Goal: Find contact information: Find contact information

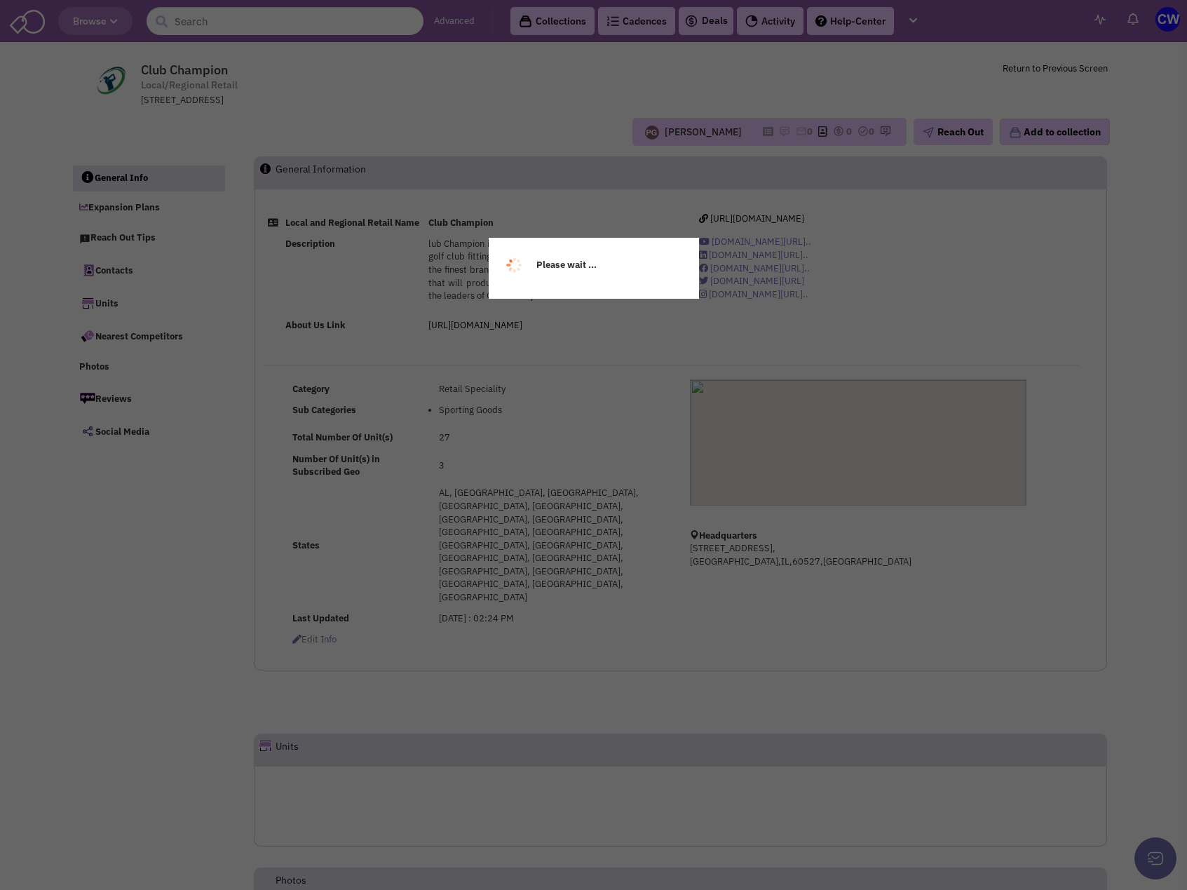
select select
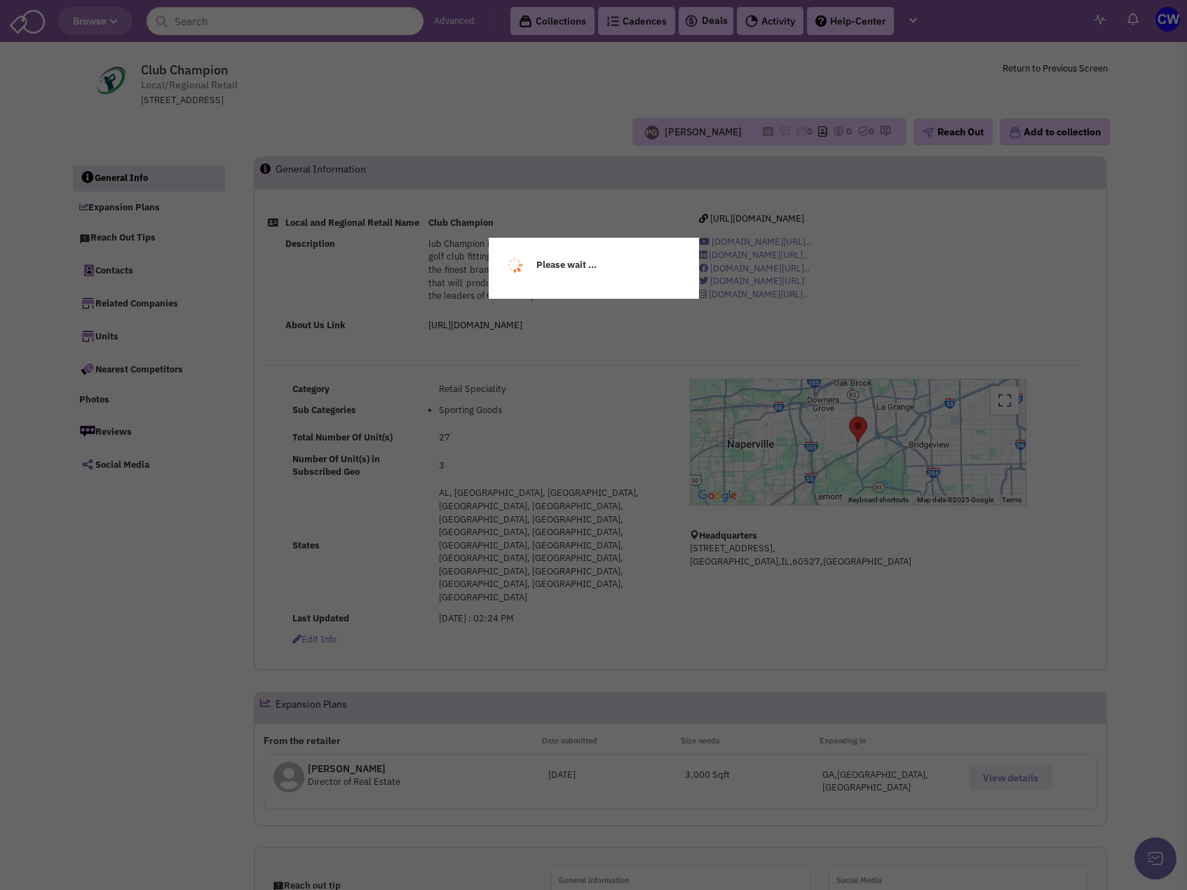
select select
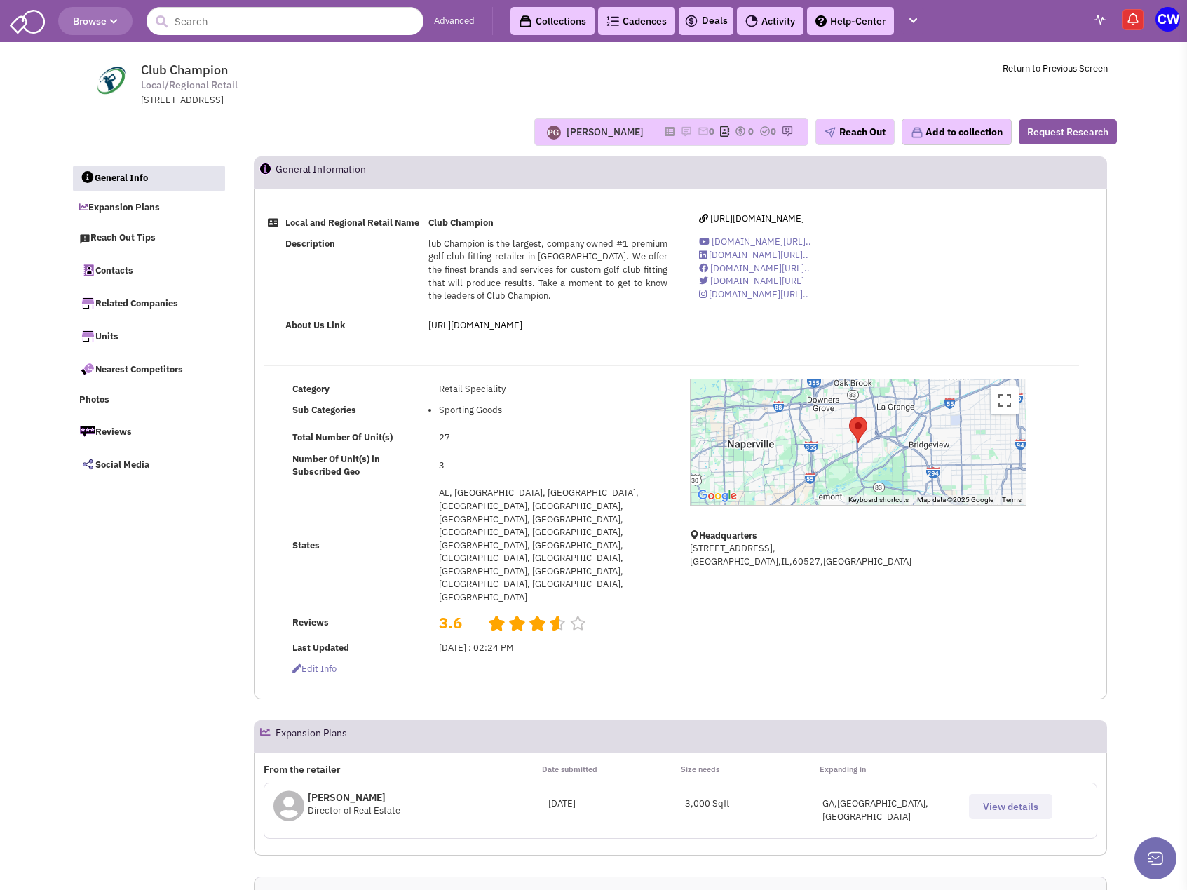
scroll to position [70, 0]
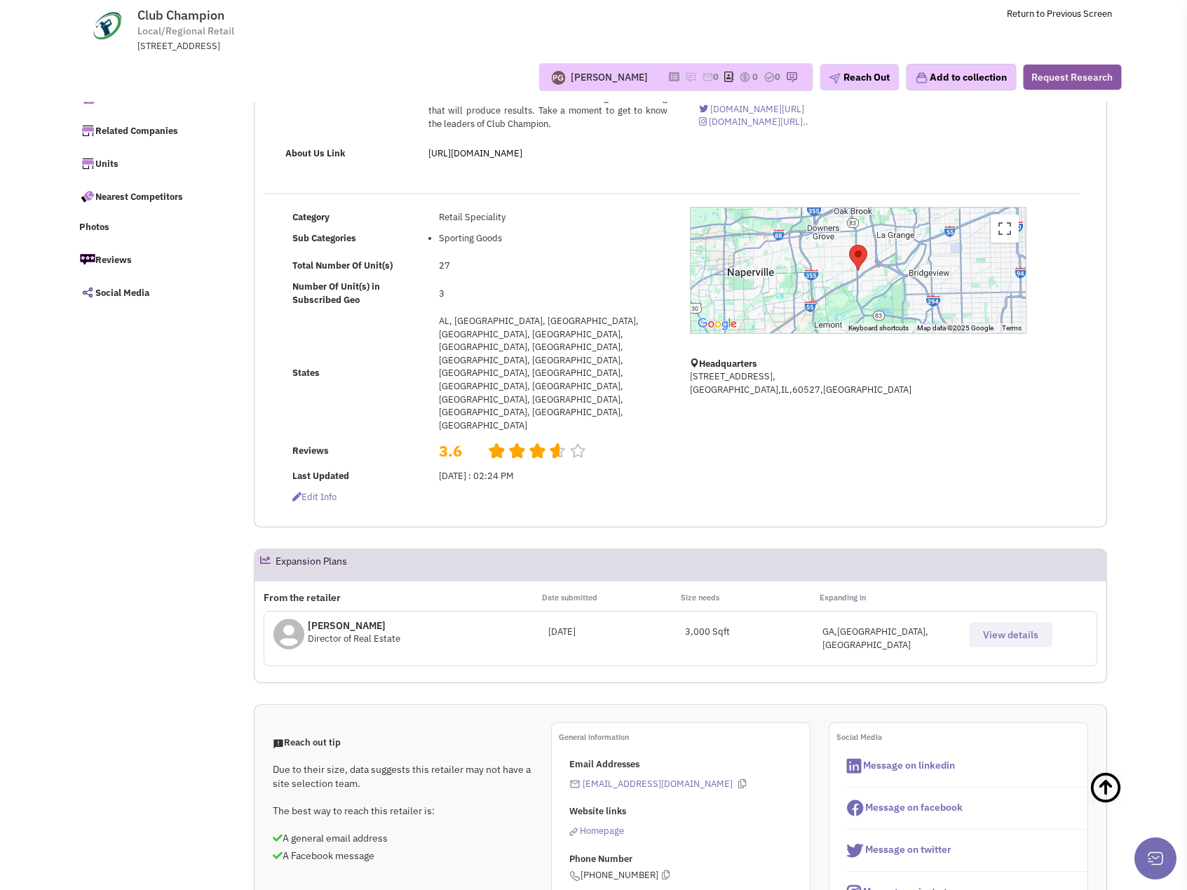
click at [887, 592] on div "From the retailer Date submitted Size needs Expanding in [PERSON_NAME] Director…" at bounding box center [680, 631] width 853 height 102
click at [1037, 628] on span "View details" at bounding box center [1010, 634] width 55 height 13
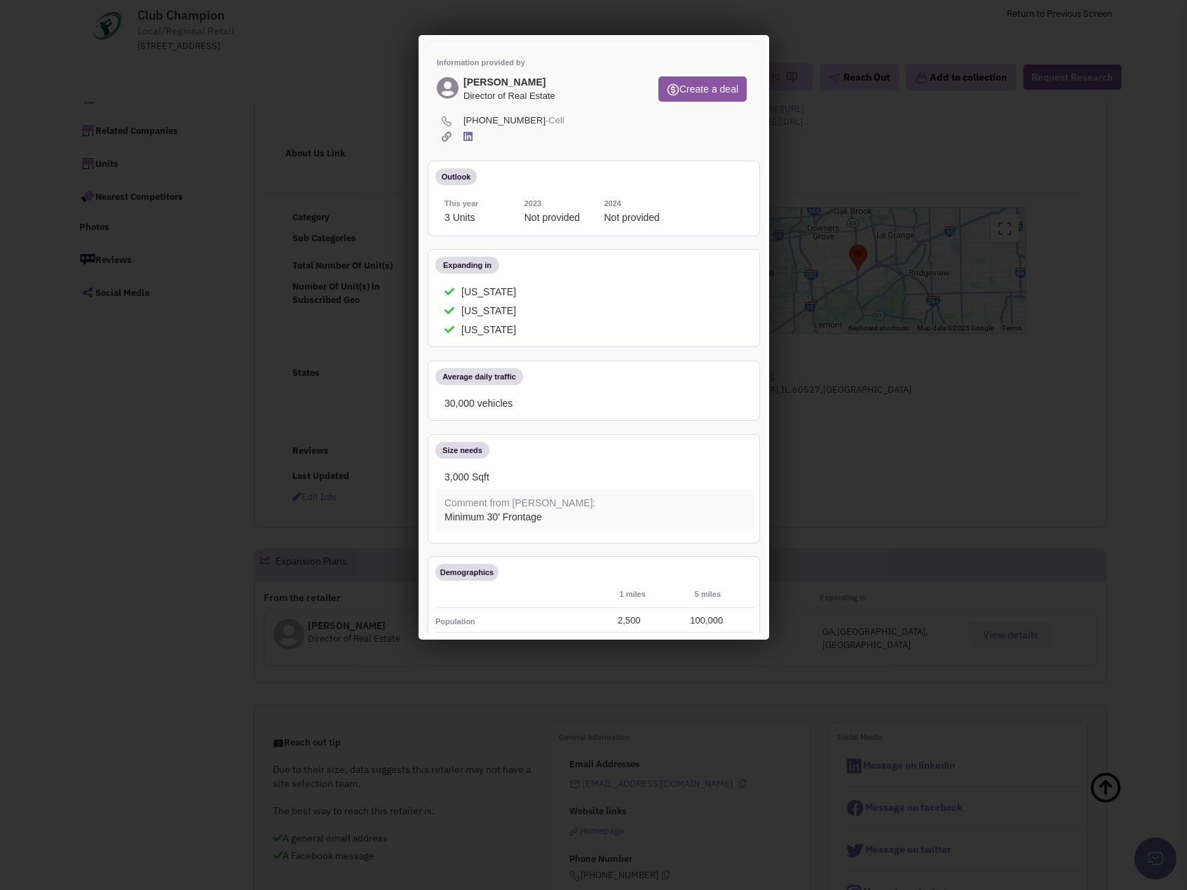
scroll to position [0, 0]
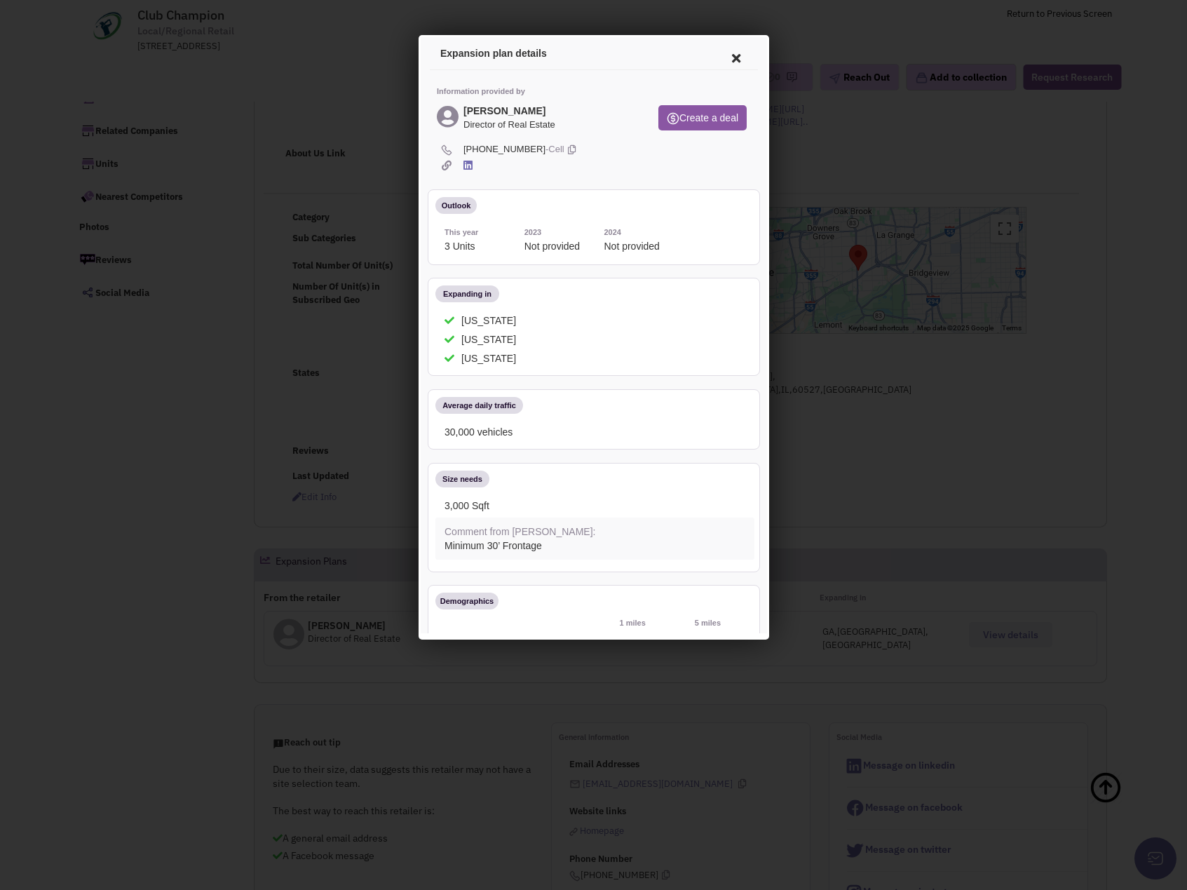
click at [729, 55] on icon at bounding box center [733, 56] width 29 height 34
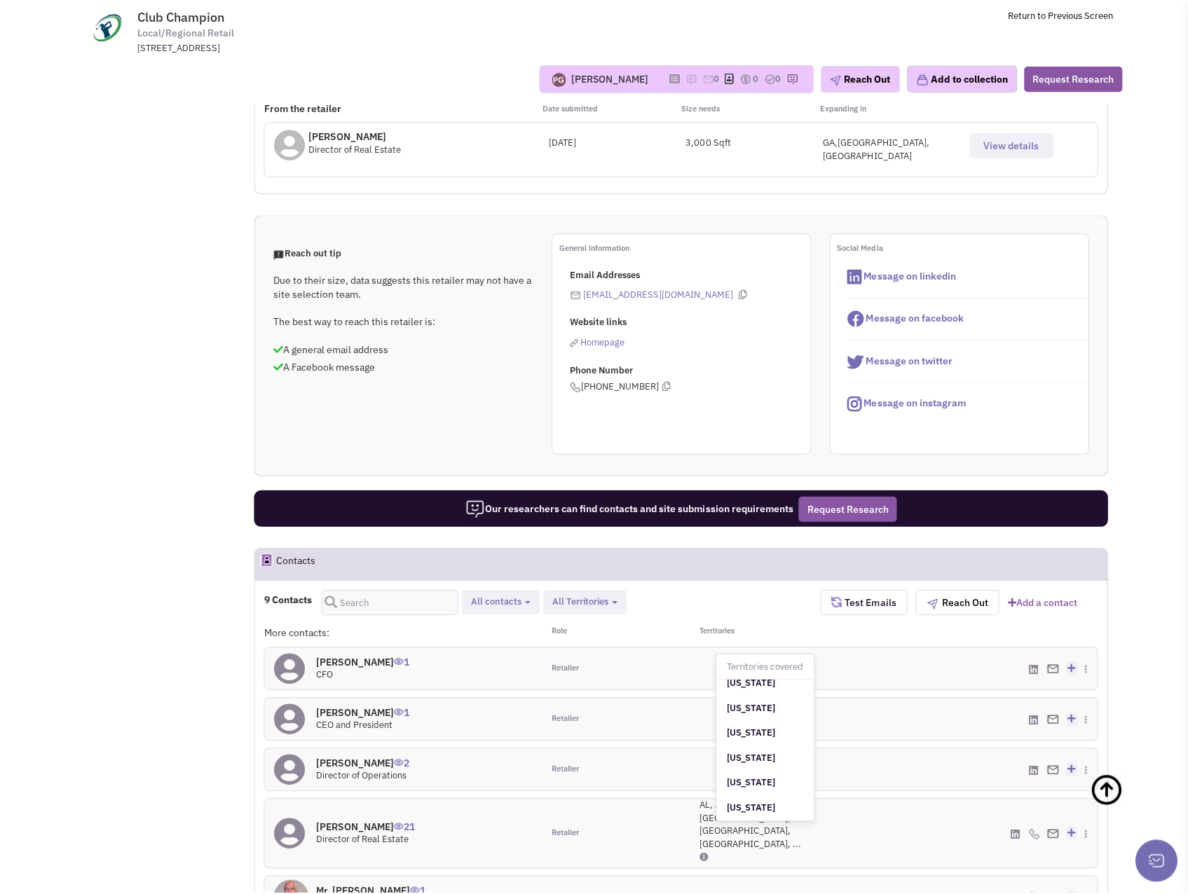
scroll to position [1169, 0]
drag, startPoint x: 855, startPoint y: 735, endPoint x: 765, endPoint y: 736, distance: 89.7
click at [855, 796] on div "[PHONE_NUMBER] - Cell" at bounding box center [958, 830] width 278 height 69
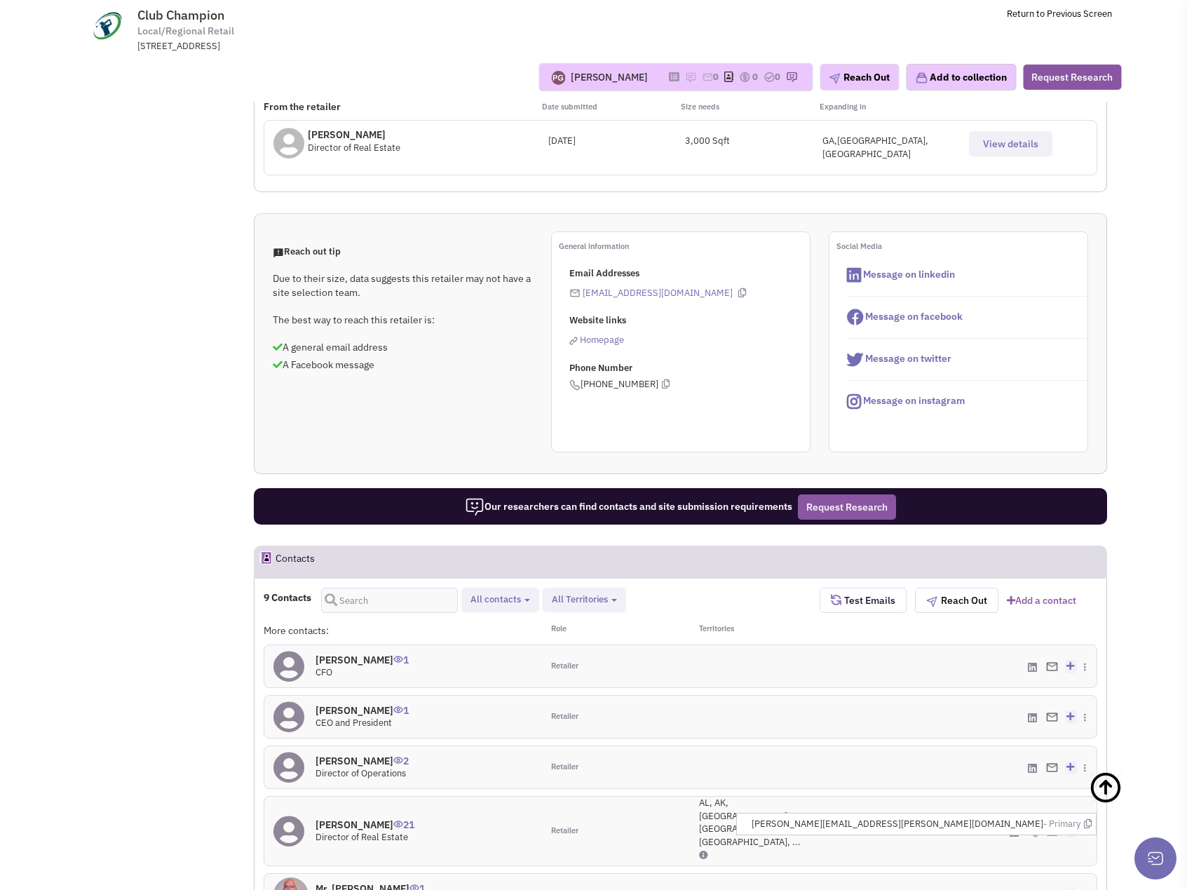
click at [1053, 826] on img at bounding box center [1052, 830] width 12 height 9
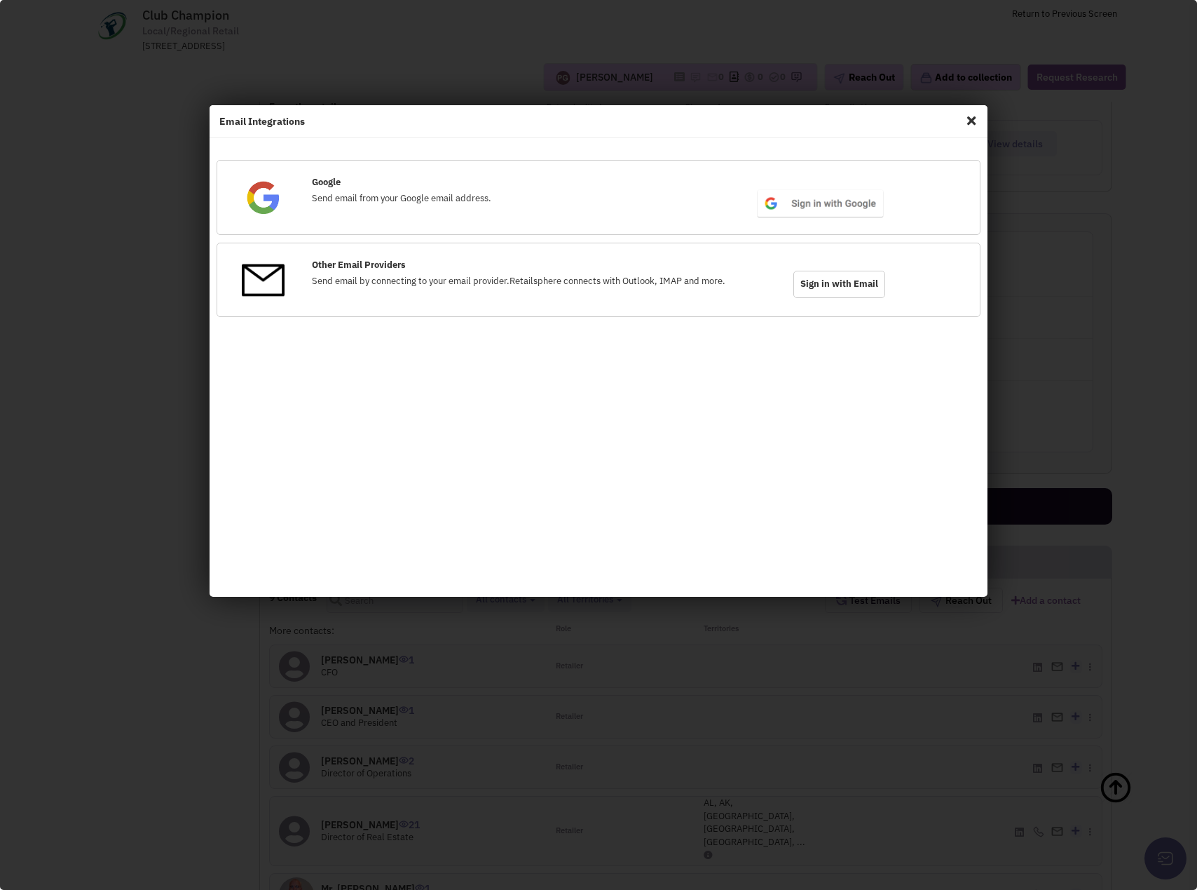
click at [969, 124] on span "Close" at bounding box center [971, 120] width 18 height 22
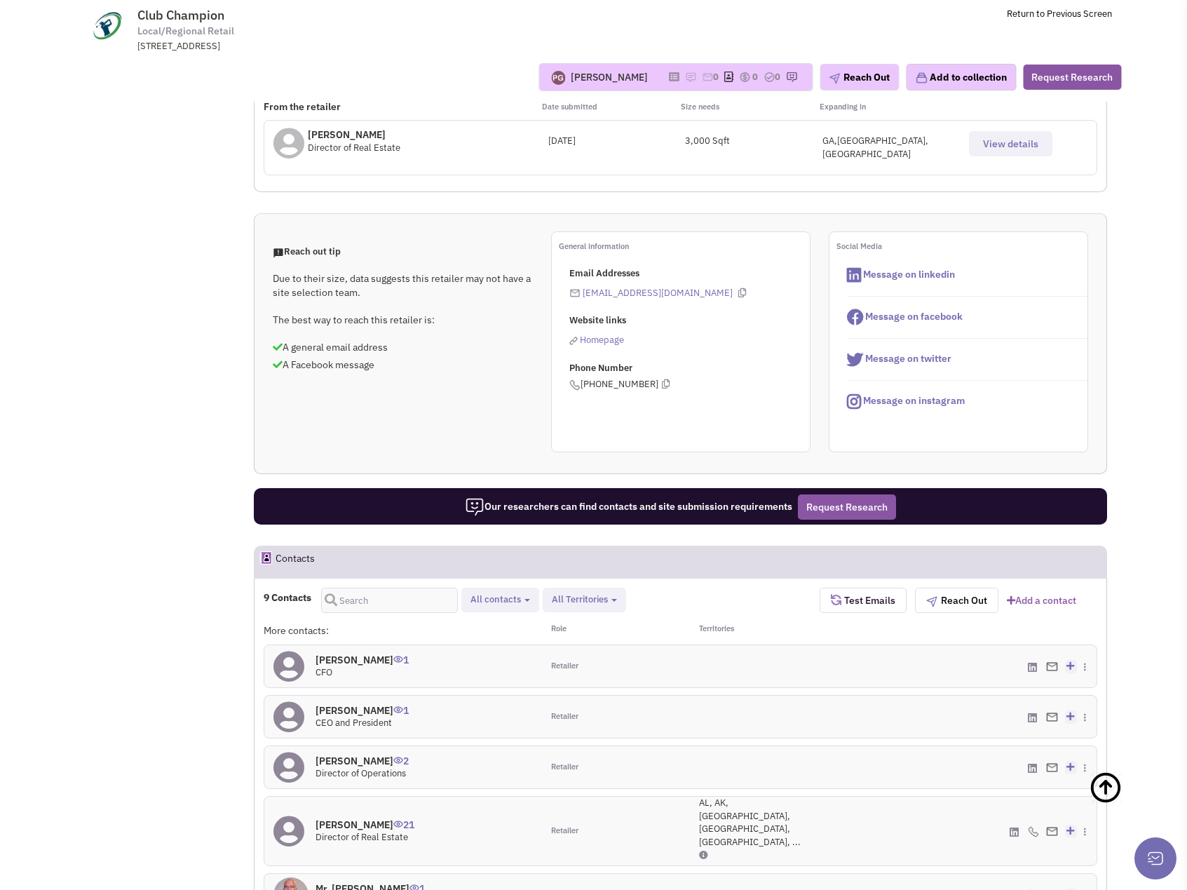
click at [350, 818] on h4 "[PERSON_NAME] 21" at bounding box center [364, 824] width 99 height 13
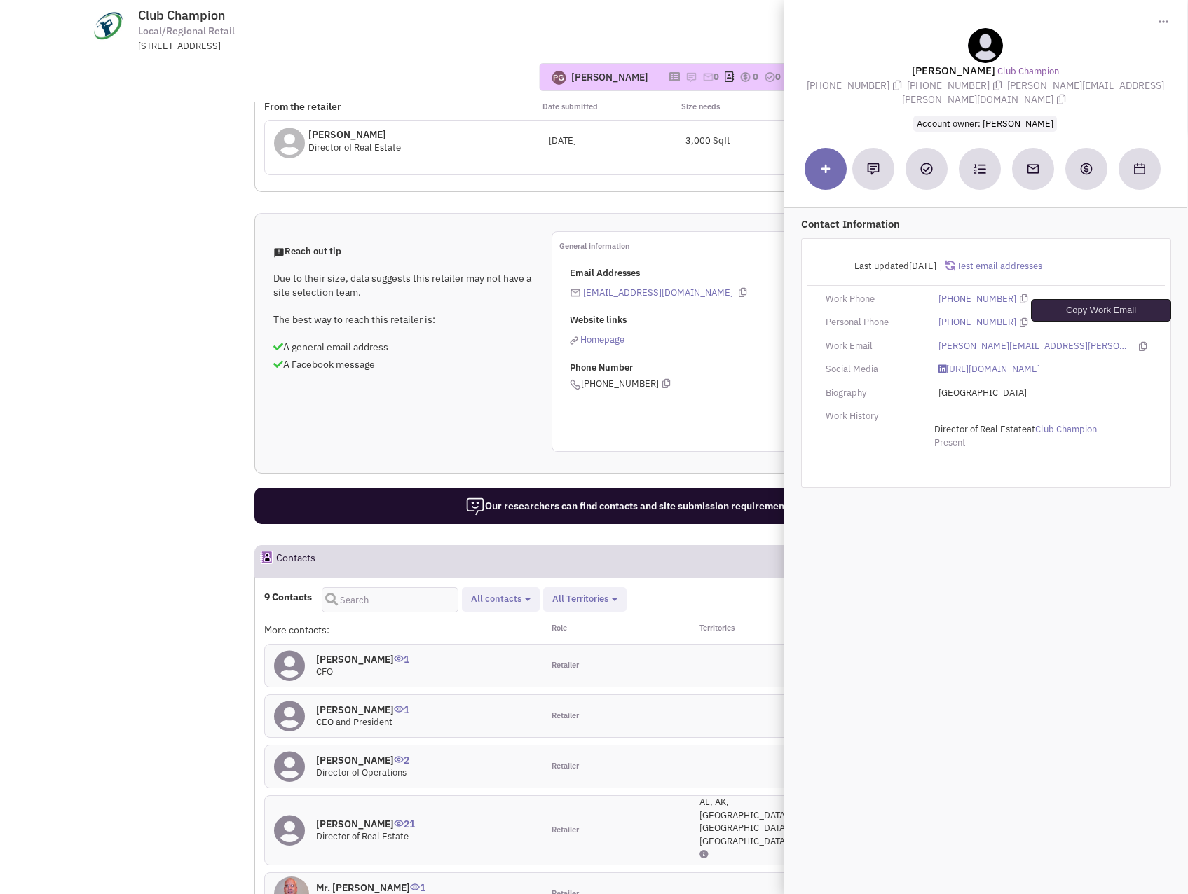
click at [1139, 342] on icon at bounding box center [1143, 346] width 8 height 9
click at [734, 267] on div "Email Addresses [EMAIL_ADDRESS][DOMAIN_NAME] Website links Homepage Phone Numbe…" at bounding box center [690, 328] width 240 height 123
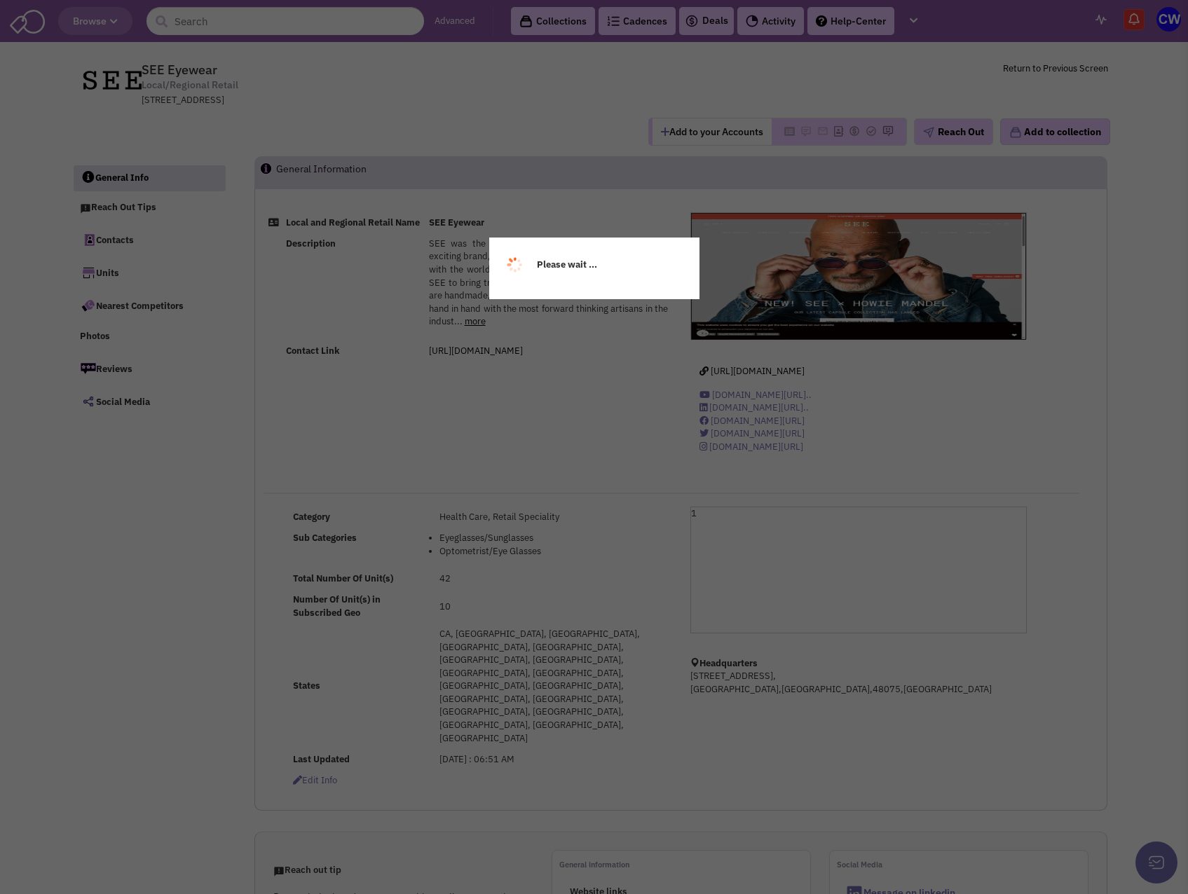
select select
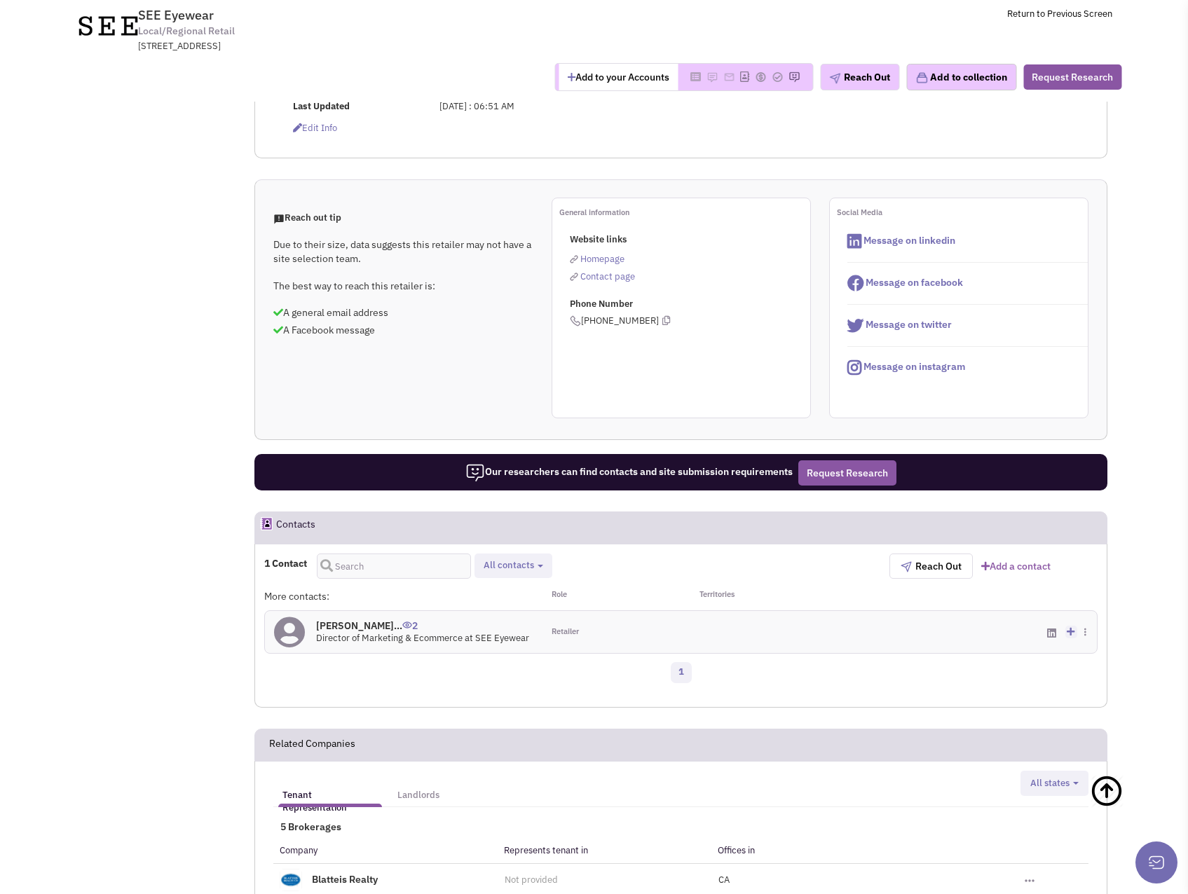
scroll to position [561, 0]
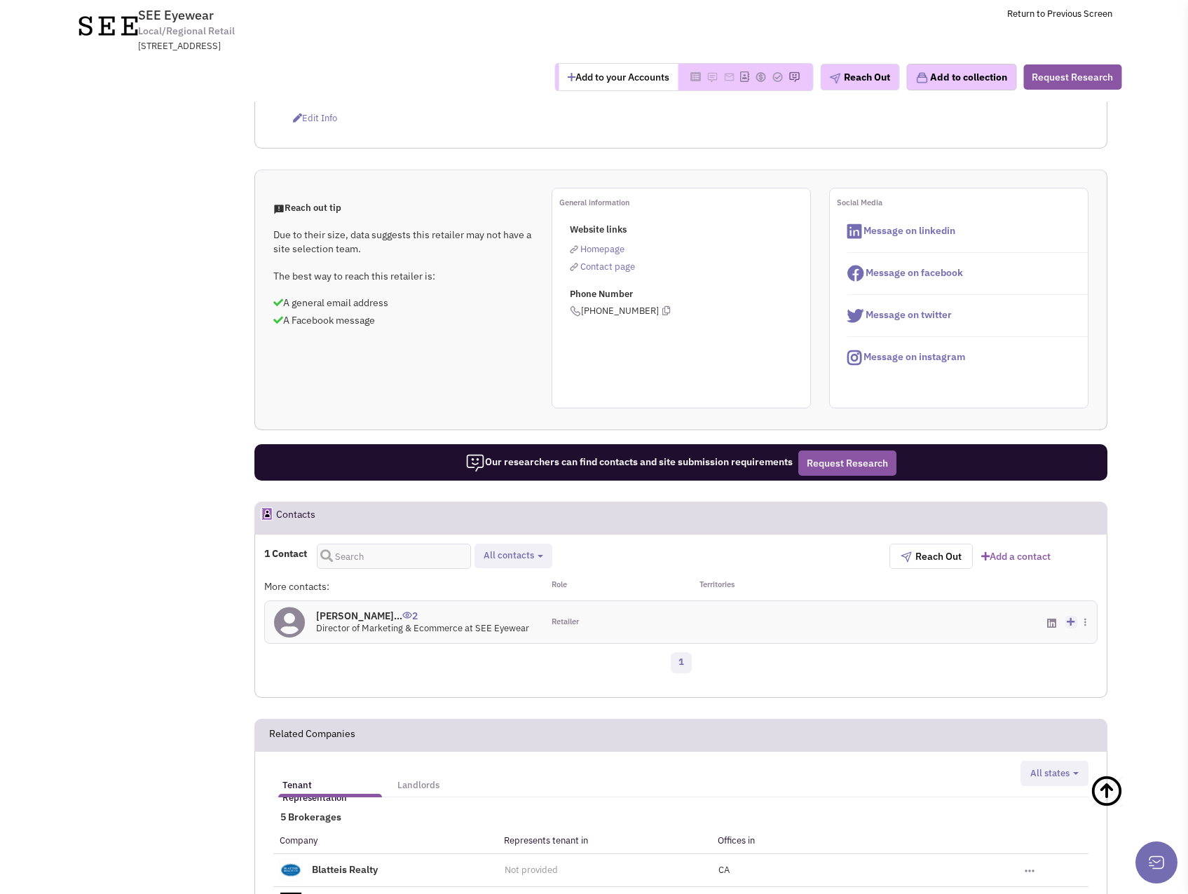
click at [341, 610] on h4 "Mr. Alanna Pfeffer... 2" at bounding box center [422, 616] width 213 height 13
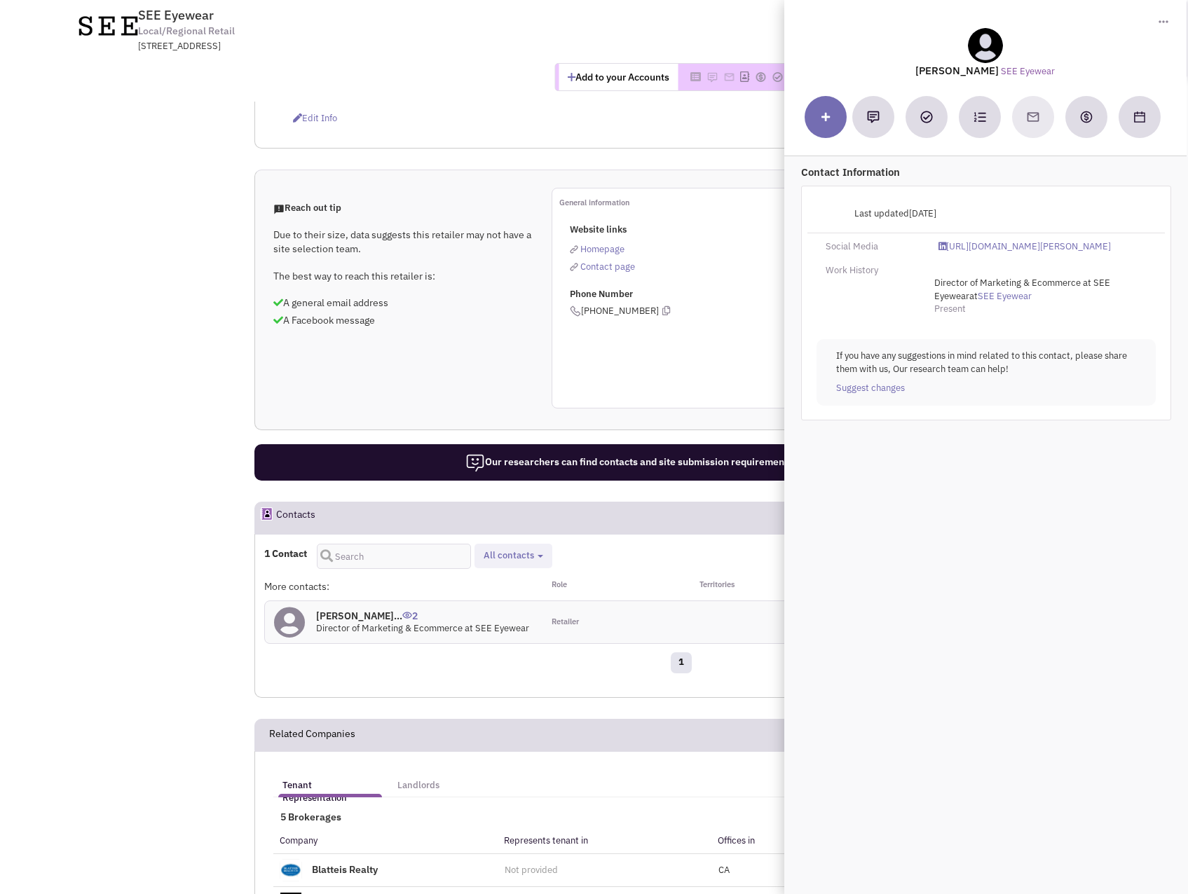
click at [670, 534] on div "1 Contact Retailer contacts All contacts Select all Retailer contacts Reach Out…" at bounding box center [680, 616] width 853 height 164
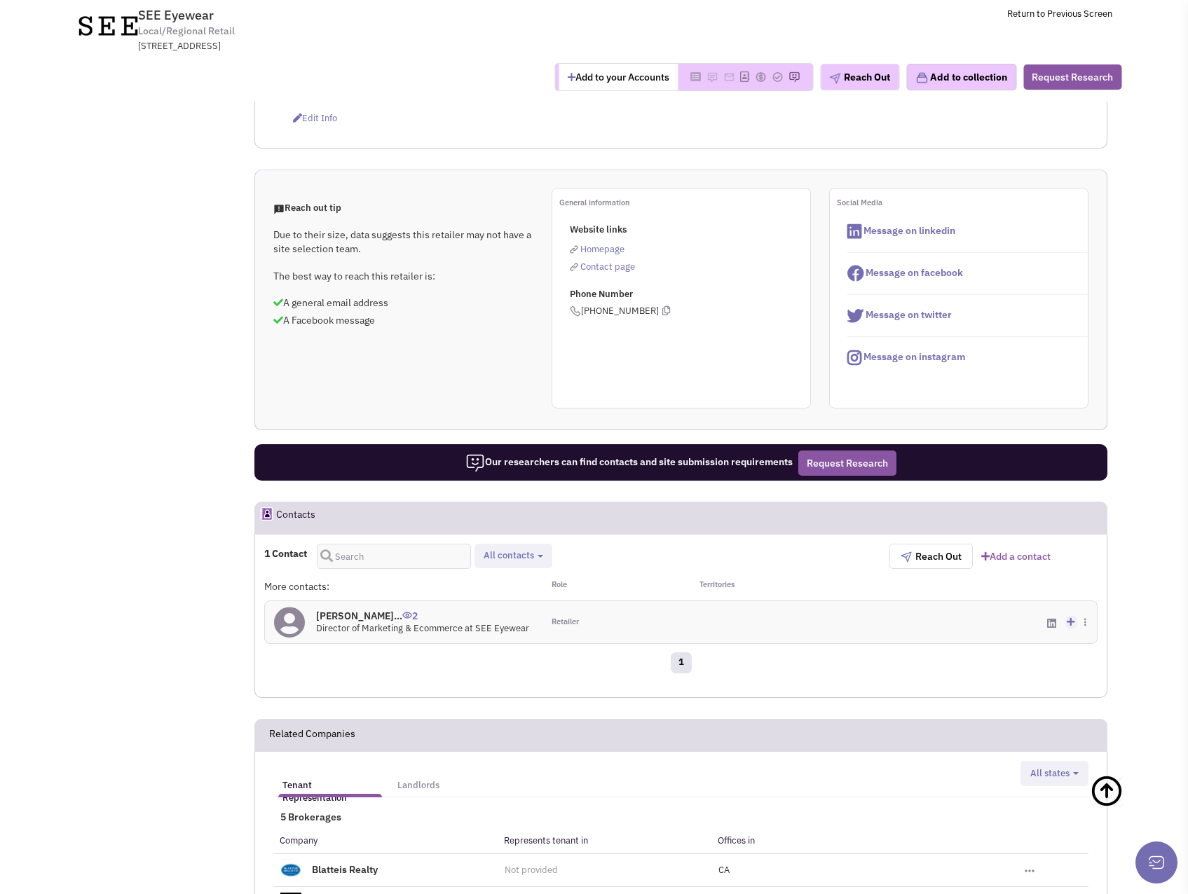
click at [817, 544] on div "1 Contact Retailer contacts All contacts Select all Retailer contacts" at bounding box center [576, 556] width 625 height 25
click at [372, 301] on div "Reach out tip Due to their size, data suggests this retailer may not have a sit…" at bounding box center [681, 298] width 852 height 221
drag, startPoint x: 511, startPoint y: 569, endPoint x: 926, endPoint y: 512, distance: 418.9
click at [521, 651] on div "1" at bounding box center [681, 665] width 852 height 28
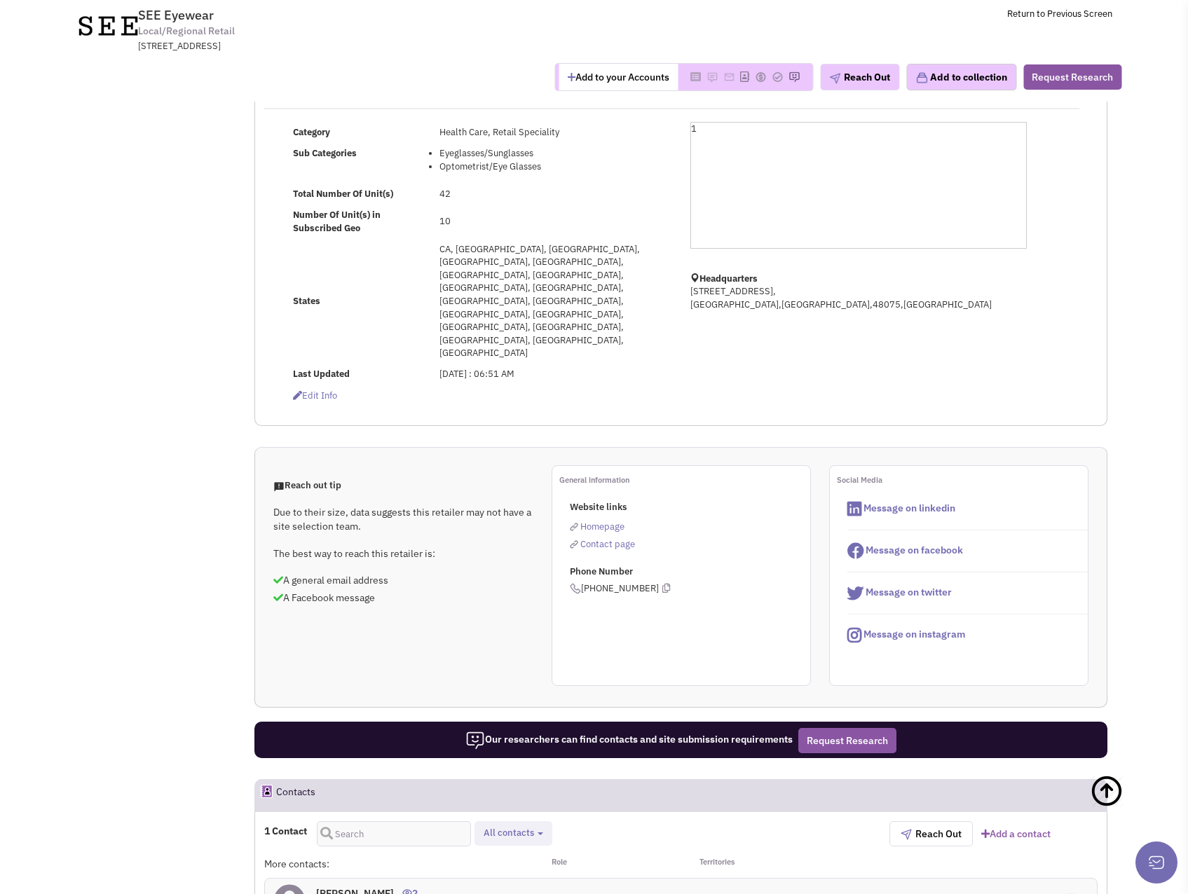
scroll to position [280, 0]
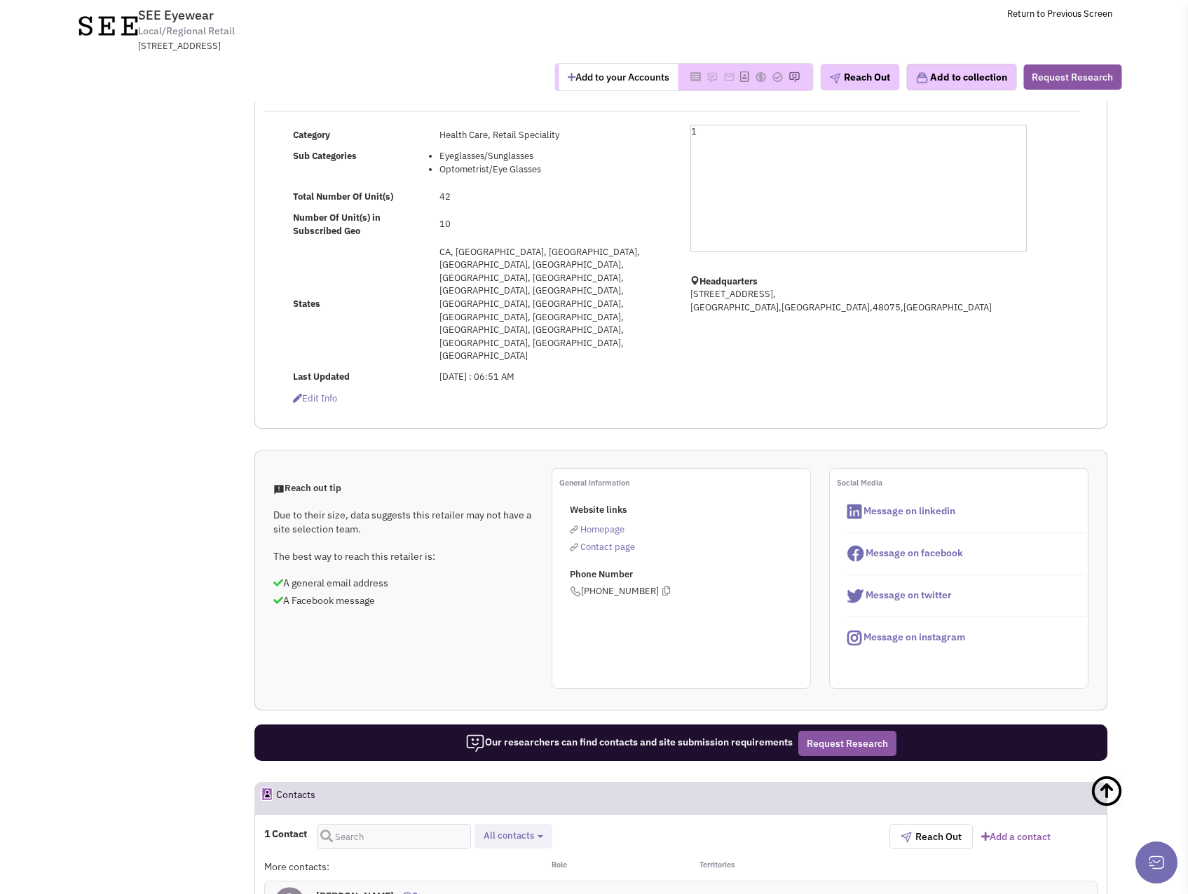
click at [761, 538] on div "Contact page" at bounding box center [690, 547] width 240 height 18
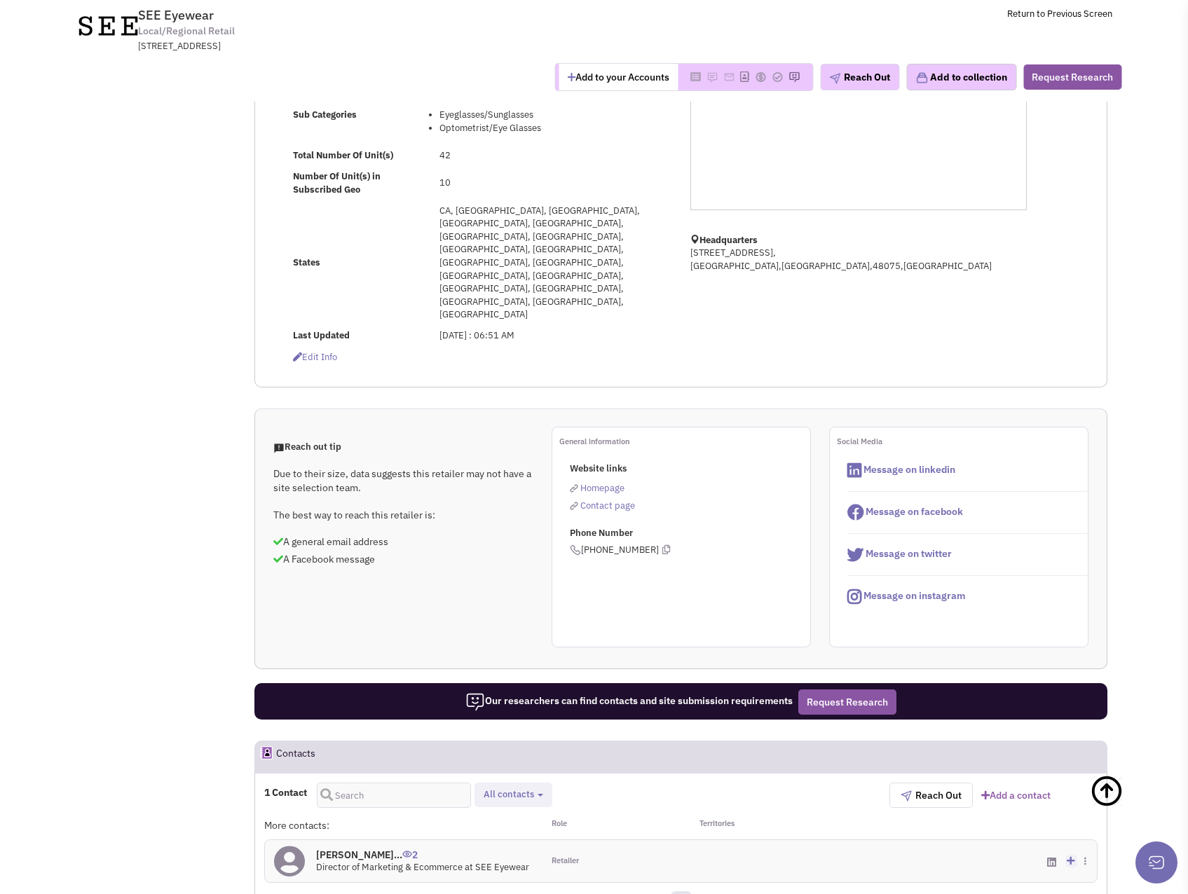
scroll to position [350, 0]
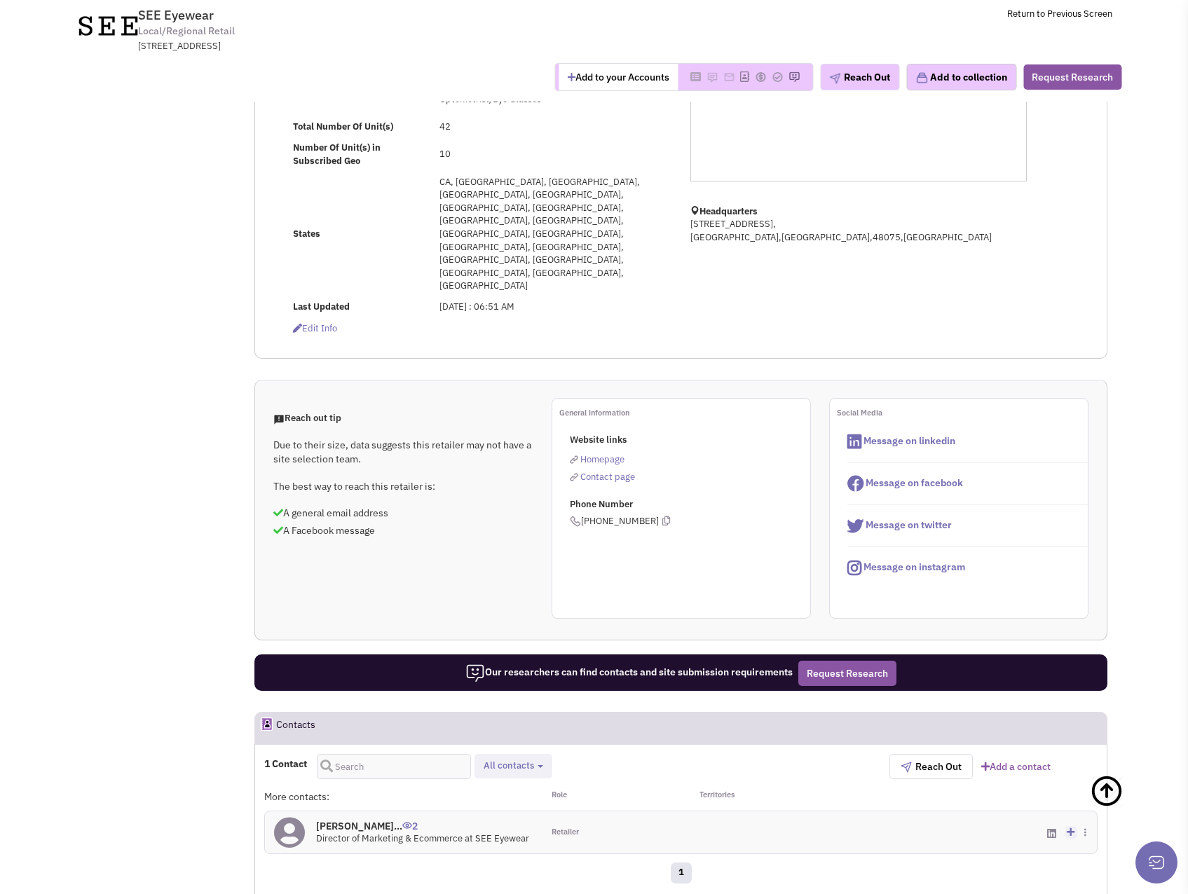
click at [374, 820] on h4 "Mr. Alanna Pfeffer... 2" at bounding box center [422, 826] width 213 height 13
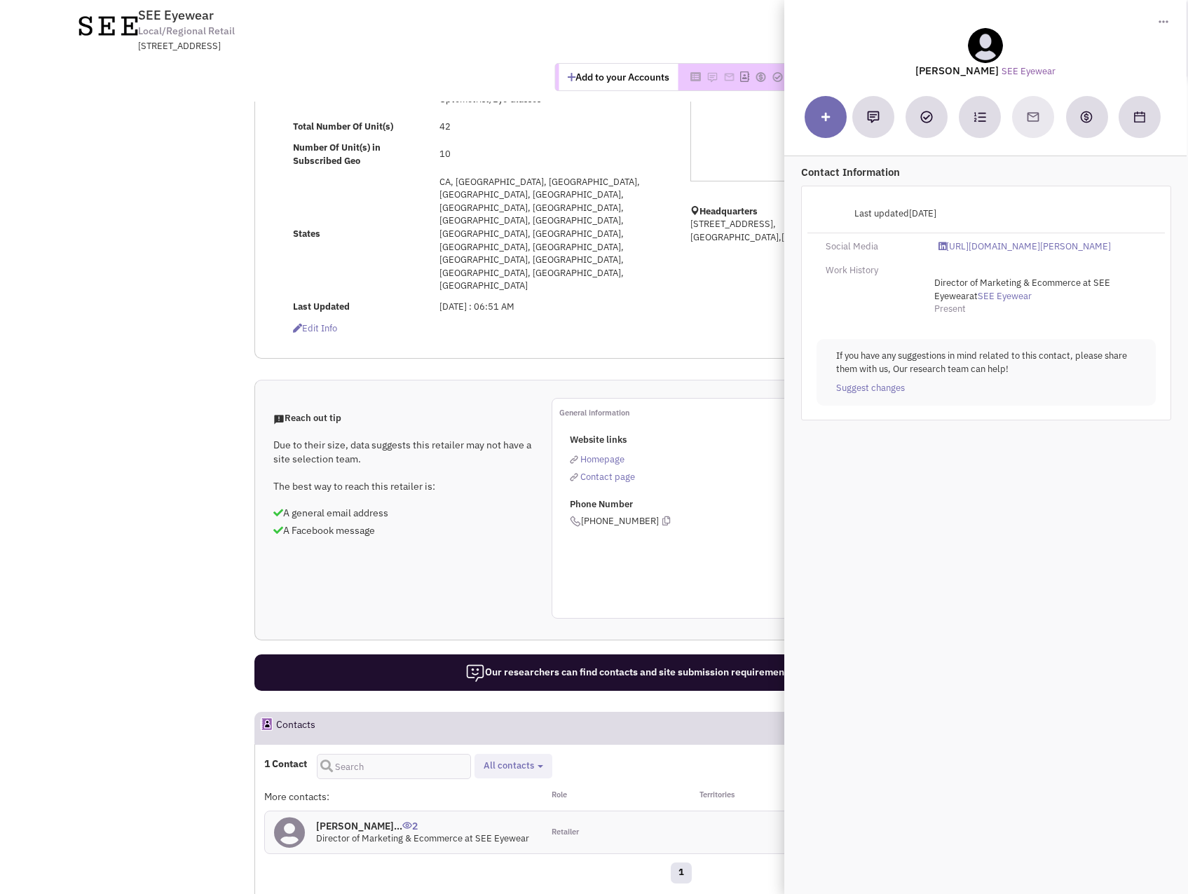
click at [1031, 117] on div at bounding box center [986, 117] width 362 height 42
click at [1032, 117] on div at bounding box center [986, 117] width 362 height 42
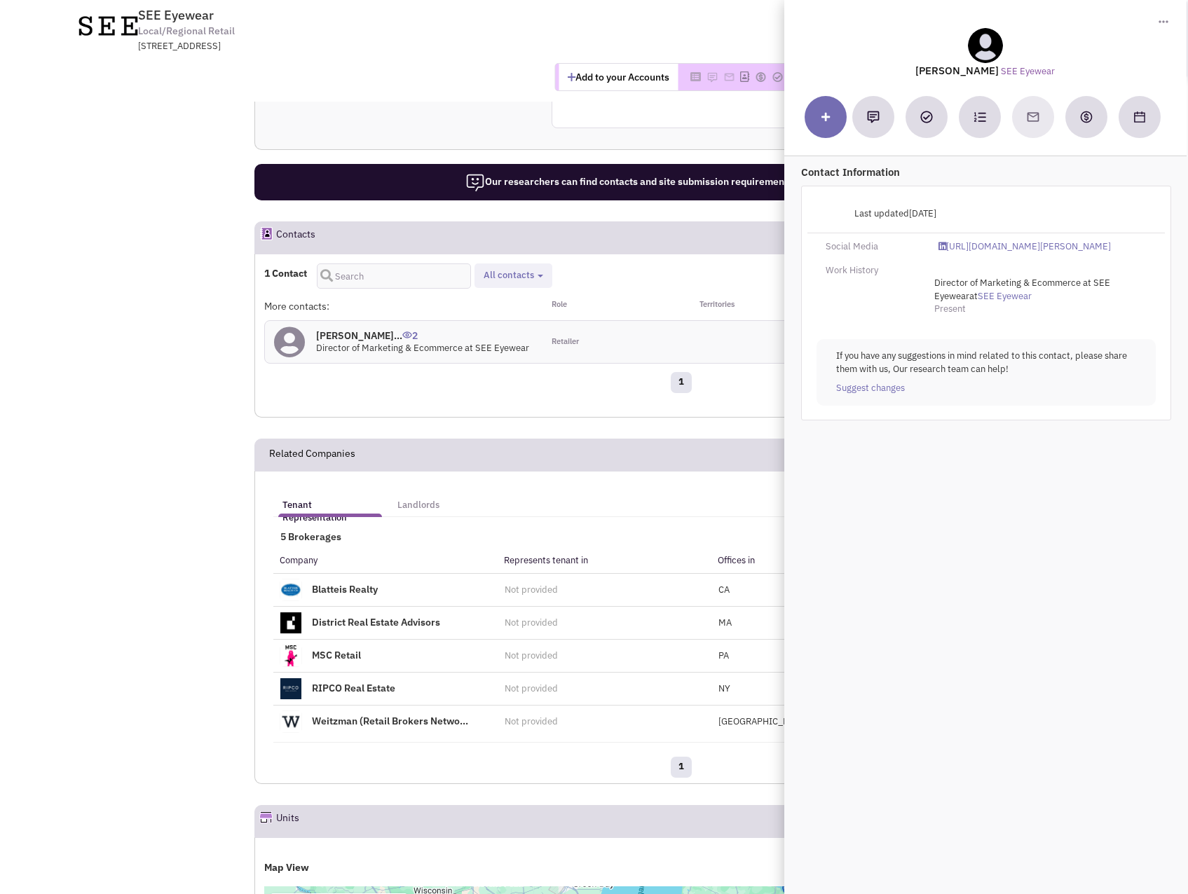
click at [676, 481] on ul "Tenant Representation Landlords" at bounding box center [576, 497] width 607 height 33
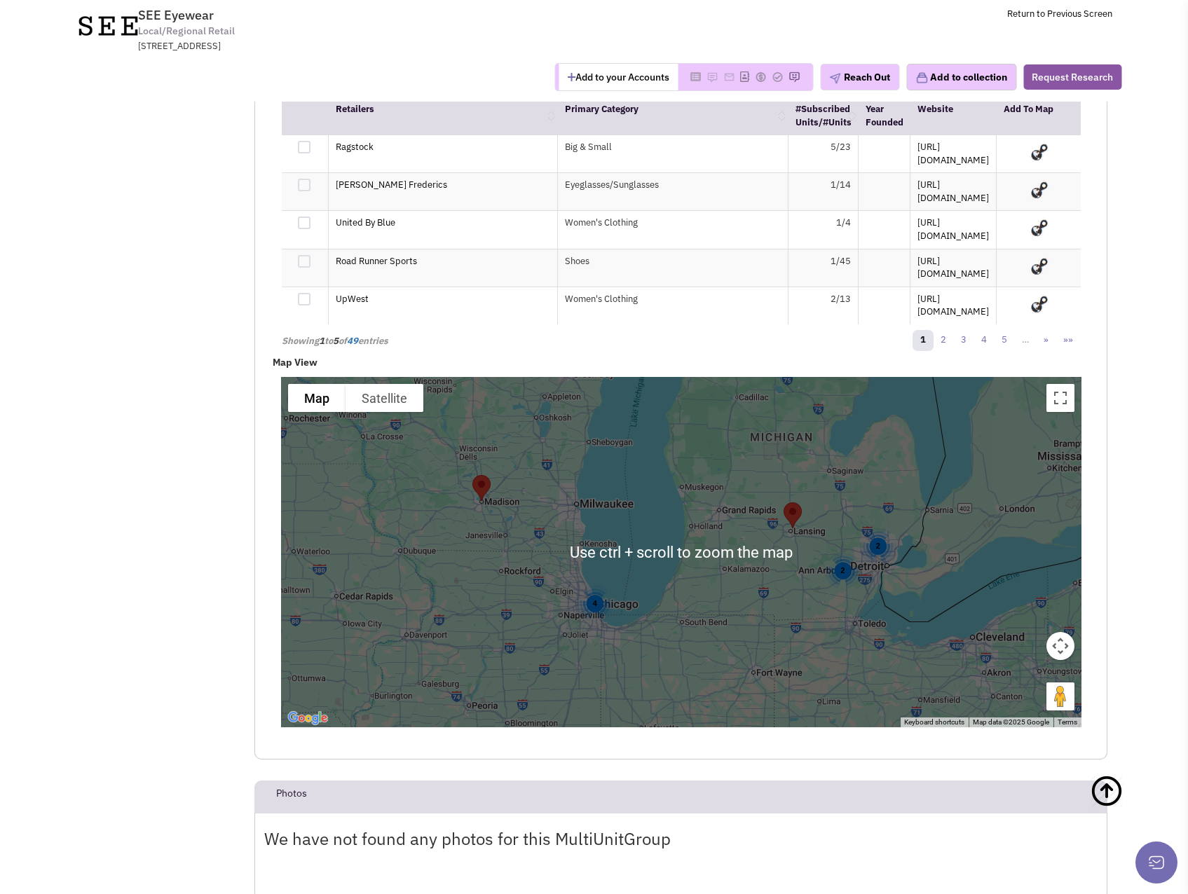
scroll to position [2381, 0]
